Goal: Information Seeking & Learning: Learn about a topic

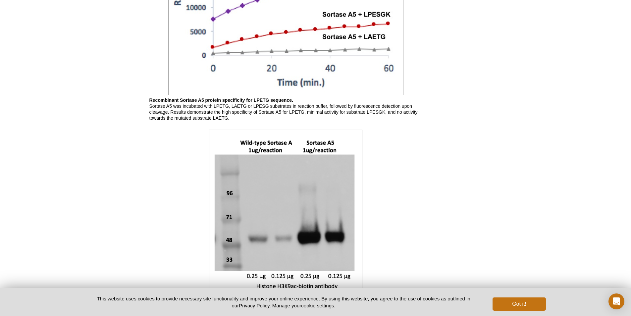
scroll to position [530, 0]
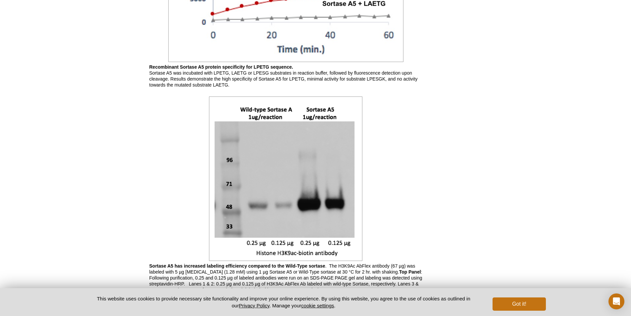
click at [160, 265] on b "Sortase A5 has increased labeling efficiency compared to the Wild-Type sortase" at bounding box center [237, 265] width 176 height 5
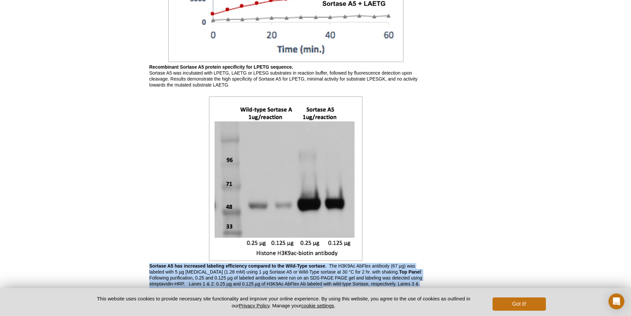
click at [160, 265] on b "Sortase A5 has increased labeling efficiency compared to the Wild-Type sortase" at bounding box center [237, 265] width 176 height 5
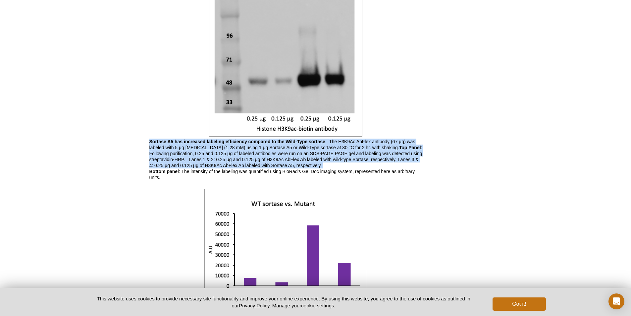
scroll to position [758, 0]
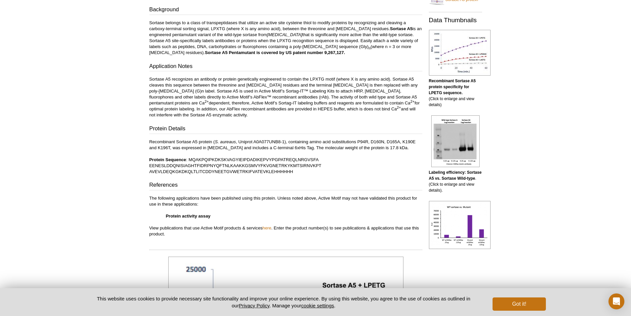
scroll to position [162, 0]
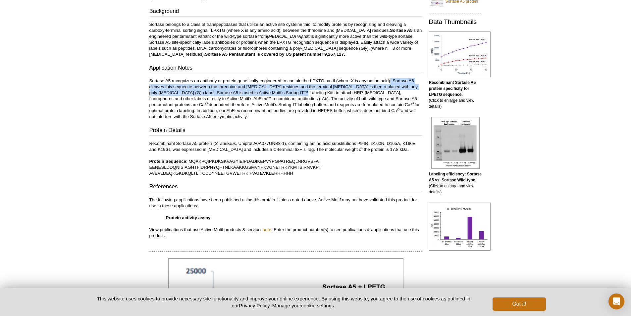
drag, startPoint x: 391, startPoint y: 83, endPoint x: 278, endPoint y: 93, distance: 113.4
click at [278, 93] on p "Sortase A5 recognizes an antibody or protein genetically engineered to contain …" at bounding box center [285, 99] width 273 height 42
drag, startPoint x: 287, startPoint y: 80, endPoint x: 286, endPoint y: 92, distance: 12.0
click at [286, 92] on p "Sortase A5 recognizes an antibody or protein genetically engineered to contain …" at bounding box center [285, 99] width 273 height 42
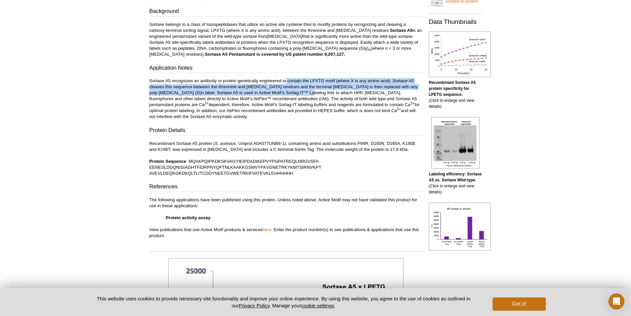
click at [267, 93] on p "Sortase A5 recognizes an antibody or protein genetically engineered to contain …" at bounding box center [285, 99] width 273 height 42
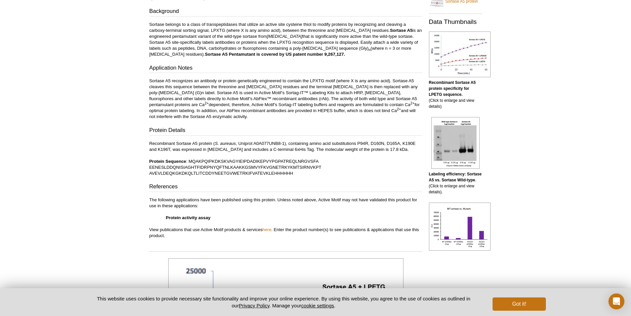
drag, startPoint x: 154, startPoint y: 90, endPoint x: 196, endPoint y: 117, distance: 49.5
click at [196, 117] on p "Sortase A5 recognizes an antibody or protein genetically engineered to contain …" at bounding box center [285, 99] width 273 height 42
click at [311, 93] on p "Sortase A5 recognizes an antibody or protein genetically engineered to contain …" at bounding box center [285, 99] width 273 height 42
drag, startPoint x: 228, startPoint y: 98, endPoint x: 228, endPoint y: 118, distance: 19.9
click at [228, 118] on p "Sortase A5 recognizes an antibody or protein genetically engineered to contain …" at bounding box center [285, 99] width 273 height 42
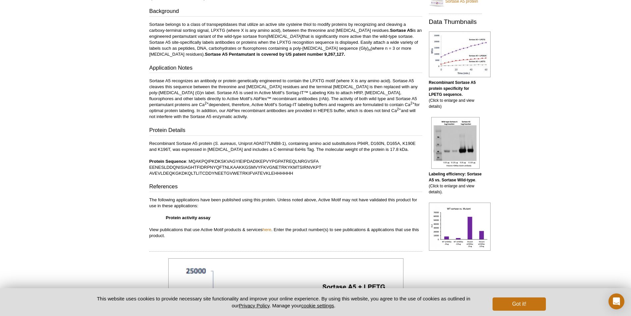
click at [228, 118] on p "Sortase A5 recognizes an antibody or protein genetically engineered to contain …" at bounding box center [285, 99] width 273 height 42
drag, startPoint x: 227, startPoint y: 97, endPoint x: 232, endPoint y: 116, distance: 18.7
click at [232, 116] on p "Sortase A5 recognizes an antibody or protein genetically engineered to contain …" at bounding box center [285, 99] width 273 height 42
click at [245, 39] on p "Sortase belongs to a class of transpeptidases that utilize an active site cyste…" at bounding box center [285, 40] width 273 height 36
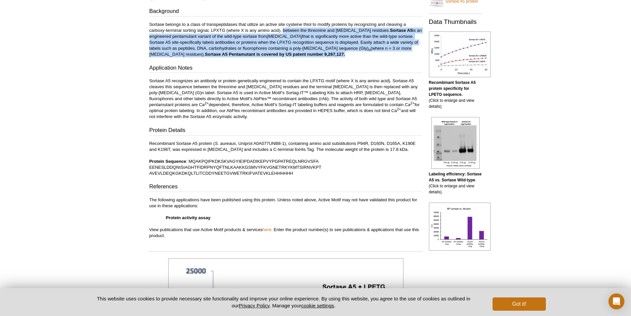
drag, startPoint x: 283, startPoint y: 30, endPoint x: 345, endPoint y: 56, distance: 66.8
click at [345, 56] on p "Sortase belongs to a class of transpeptidases that utilize an active site cyste…" at bounding box center [285, 40] width 273 height 36
click at [167, 42] on p "Sortase belongs to a class of transpeptidases that utilize an active site cyste…" at bounding box center [285, 40] width 273 height 36
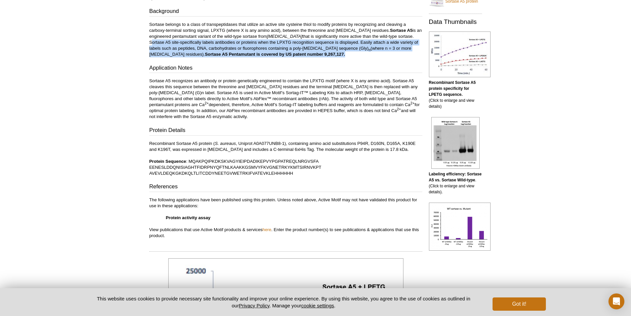
drag, startPoint x: 167, startPoint y: 42, endPoint x: 331, endPoint y: 55, distance: 163.8
click at [331, 55] on p "Sortase belongs to a class of transpeptidases that utilize an active site cyste…" at bounding box center [285, 40] width 273 height 36
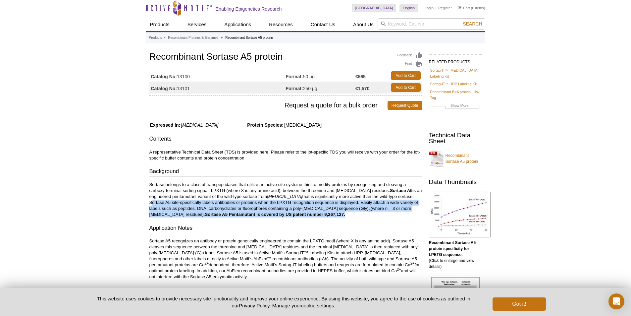
scroll to position [0, 0]
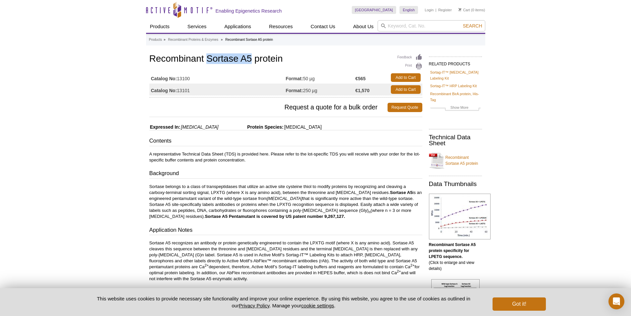
drag, startPoint x: 249, startPoint y: 59, endPoint x: 207, endPoint y: 60, distance: 42.4
click at [207, 60] on h1 "Recombinant Sortase A5 protein" at bounding box center [285, 59] width 273 height 11
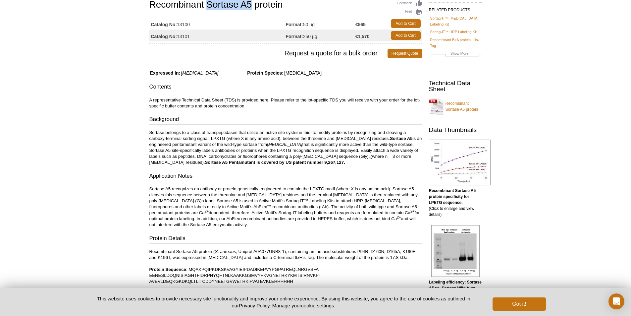
scroll to position [166, 0]
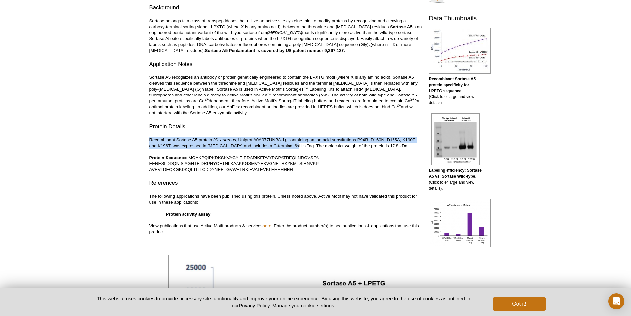
drag, startPoint x: 291, startPoint y: 145, endPoint x: 148, endPoint y: 141, distance: 143.2
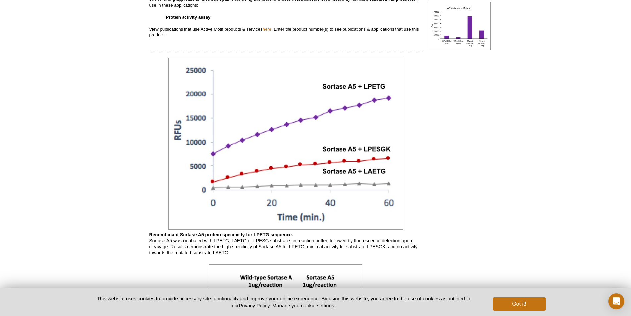
scroll to position [364, 0]
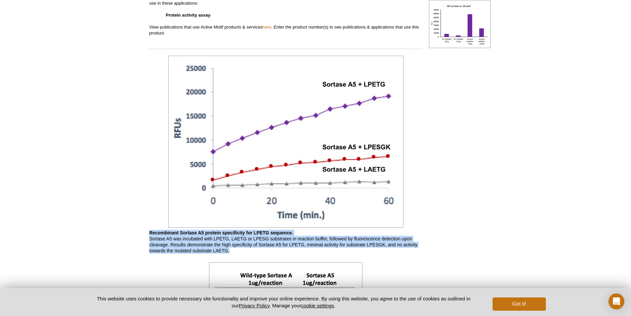
drag, startPoint x: 140, startPoint y: 232, endPoint x: 248, endPoint y: 255, distance: 110.9
click at [248, 255] on div "Active Motif Logo Enabling Epigenetics Research 0 Search Skip to content Active…" at bounding box center [315, 173] width 631 height 1074
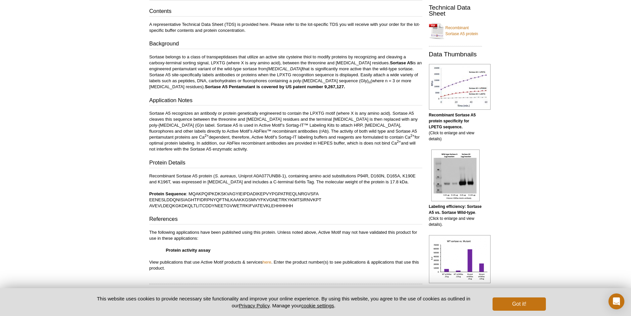
scroll to position [129, 0]
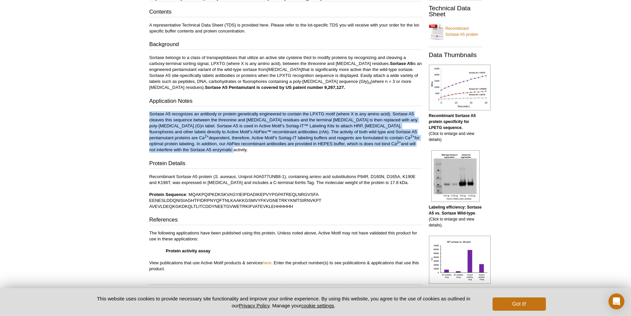
drag, startPoint x: 412, startPoint y: 142, endPoint x: 149, endPoint y: 114, distance: 263.9
click at [149, 114] on p "Sortase A5 recognizes an antibody or protein genetically engineered to contain …" at bounding box center [285, 132] width 273 height 42
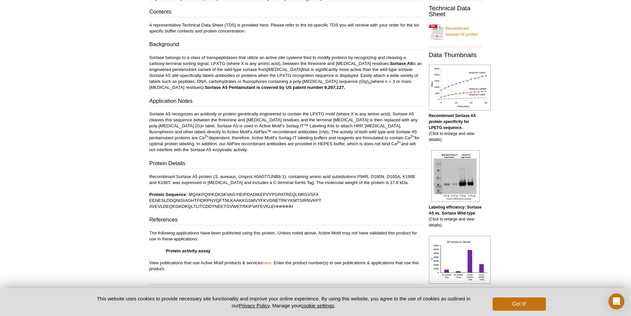
drag, startPoint x: 149, startPoint y: 113, endPoint x: 173, endPoint y: 148, distance: 42.8
click at [173, 148] on p "Sortase A5 recognizes an antibody or protein genetically engineered to contain …" at bounding box center [285, 132] width 273 height 42
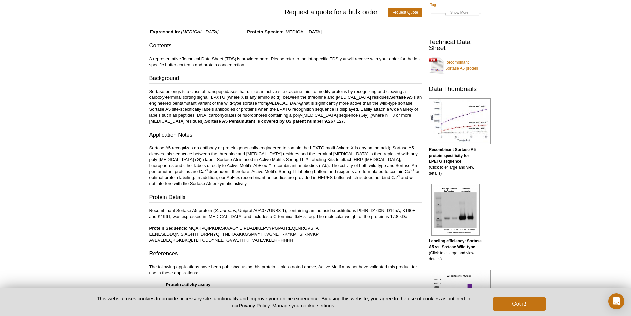
scroll to position [0, 0]
